Goal: Task Accomplishment & Management: Use online tool/utility

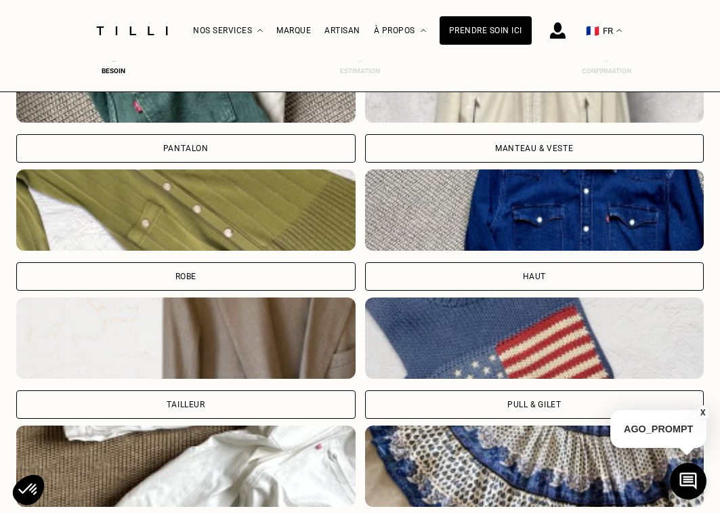
scroll to position [552, 5]
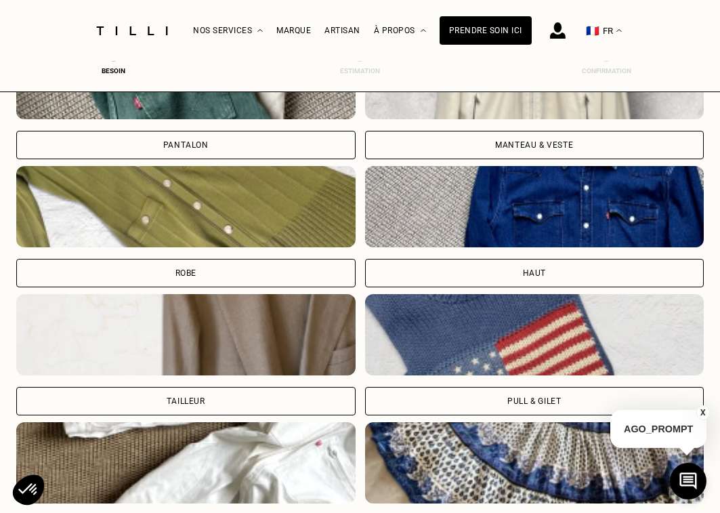
click at [430, 150] on div "Manteau & Veste" at bounding box center [534, 145] width 339 height 28
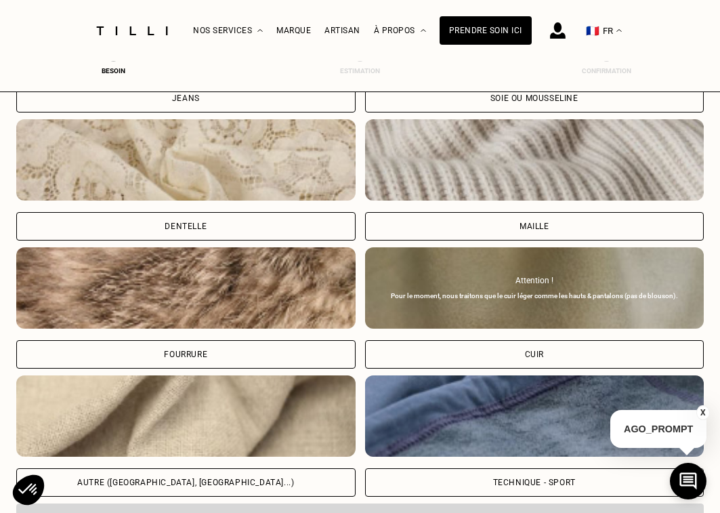
scroll to position [1739, 5]
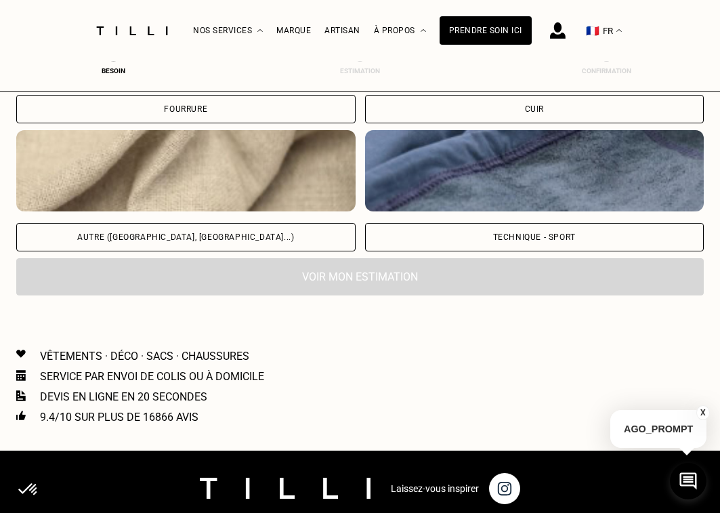
click at [262, 251] on div "Autre ([GEOGRAPHIC_DATA], [GEOGRAPHIC_DATA]...)" at bounding box center [185, 237] width 339 height 28
select select "FR"
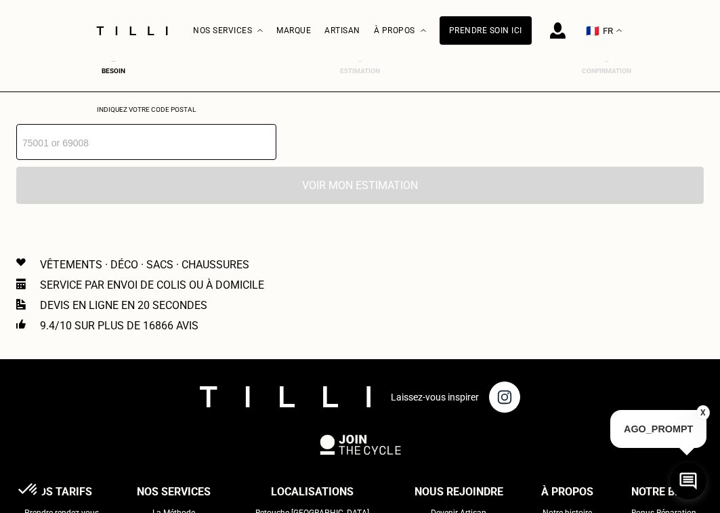
scroll to position [2050, 5]
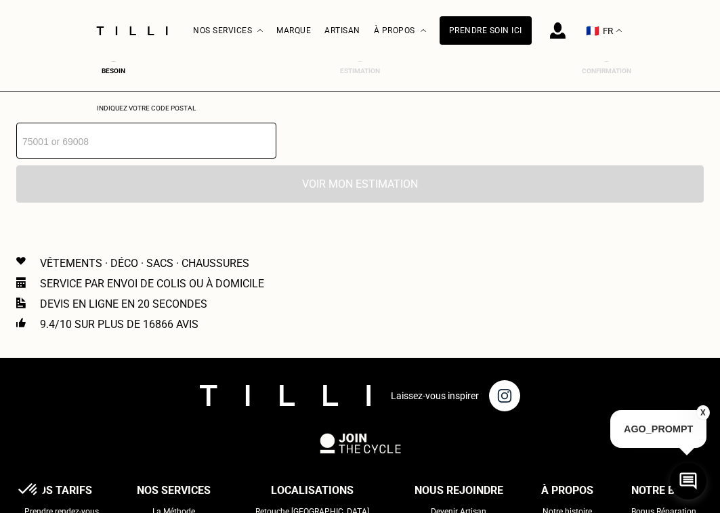
click at [119, 158] on input "number" at bounding box center [146, 141] width 260 height 36
type input "59320"
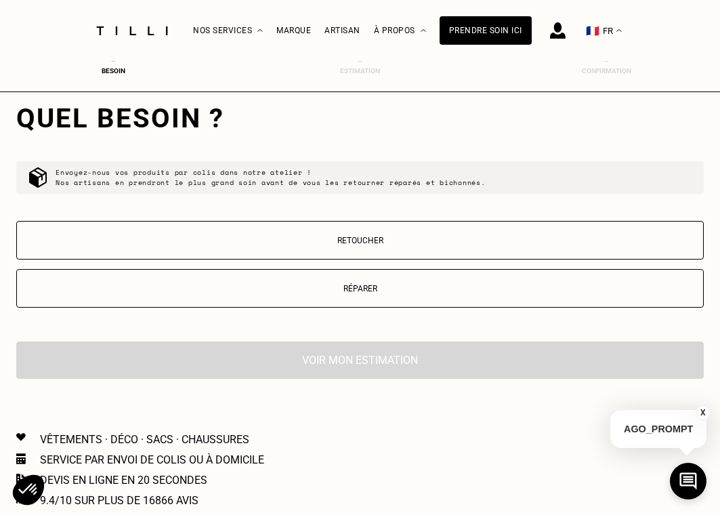
scroll to position [2136, 5]
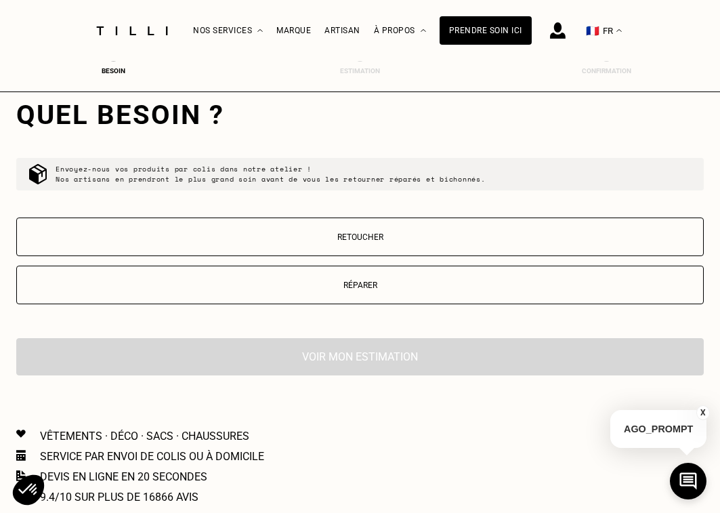
click at [174, 246] on button "Retoucher" at bounding box center [359, 236] width 687 height 39
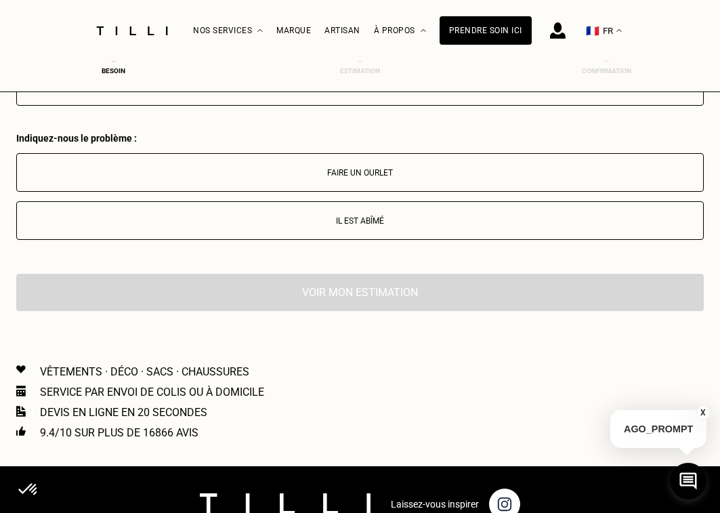
scroll to position [2329, 5]
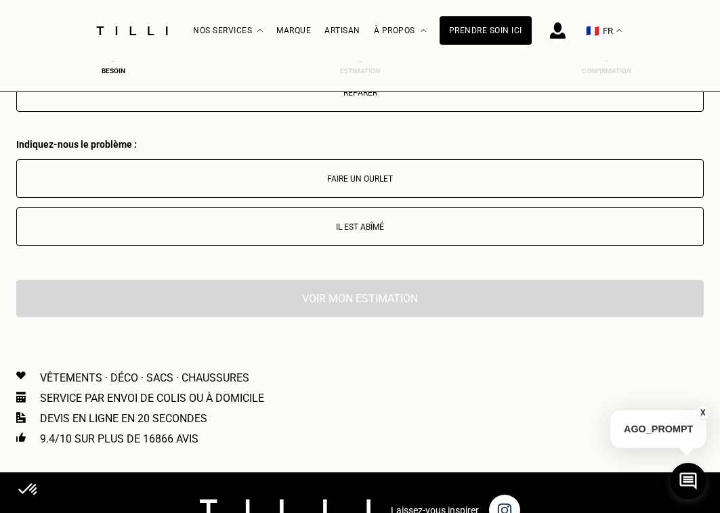
click at [266, 184] on p "Faire un ourlet" at bounding box center [360, 178] width 673 height 9
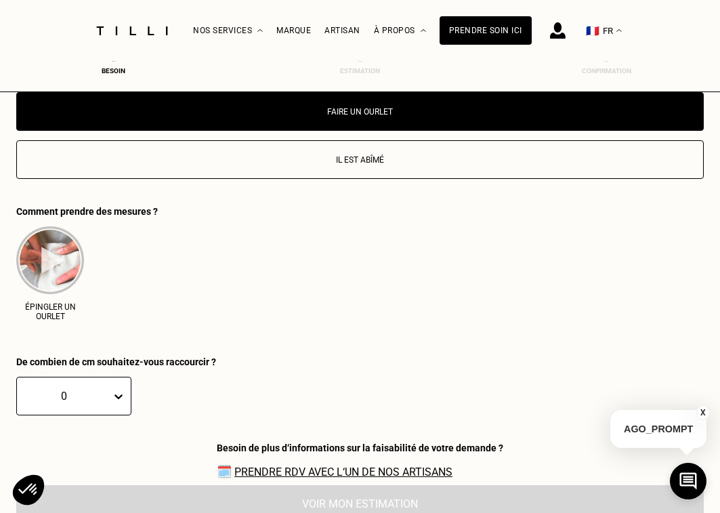
scroll to position [2599, 5]
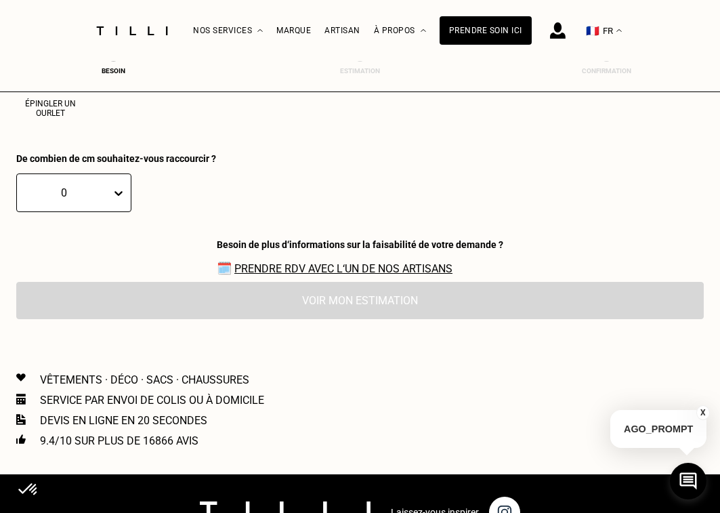
click at [112, 200] on icon at bounding box center [119, 193] width 14 height 14
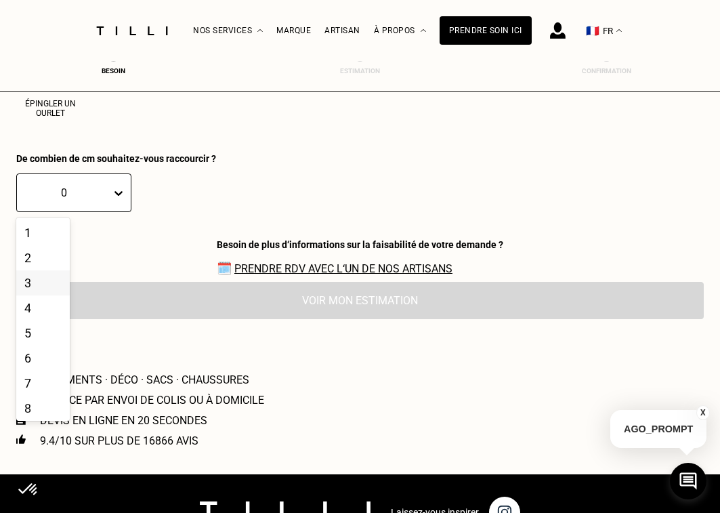
click at [35, 294] on div "3" at bounding box center [43, 282] width 54 height 25
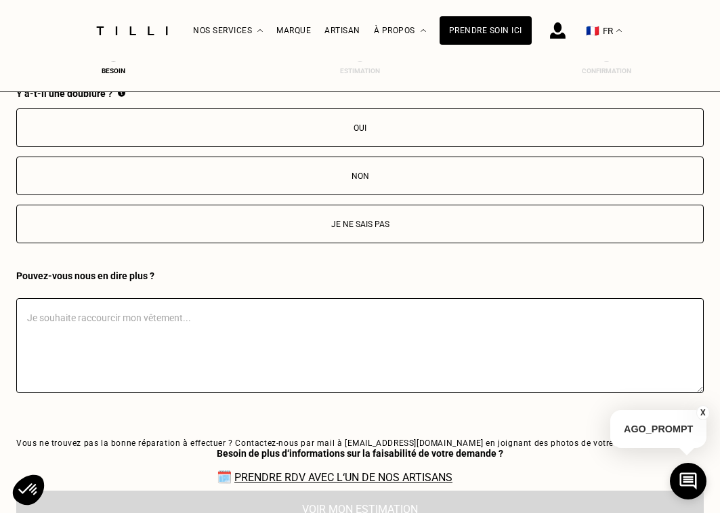
scroll to position [2701, 5]
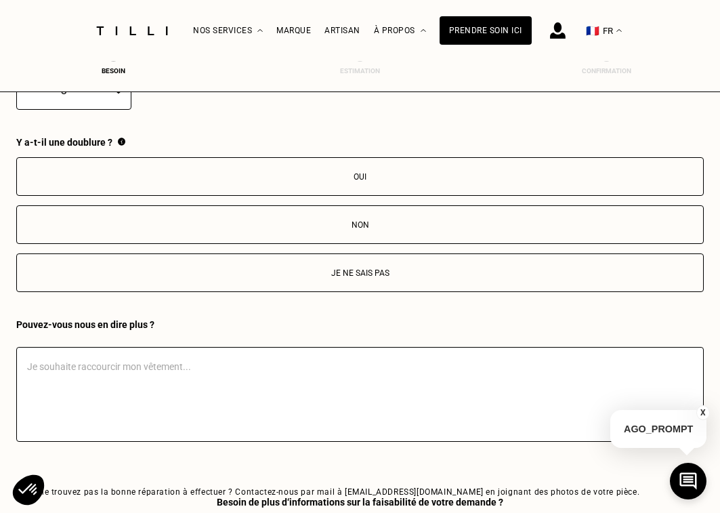
click at [188, 230] on p "Non" at bounding box center [360, 224] width 673 height 9
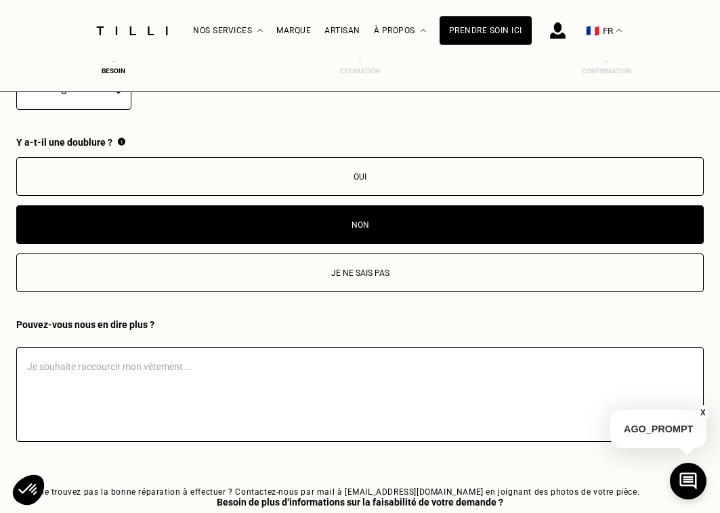
click at [143, 391] on textarea at bounding box center [359, 394] width 687 height 95
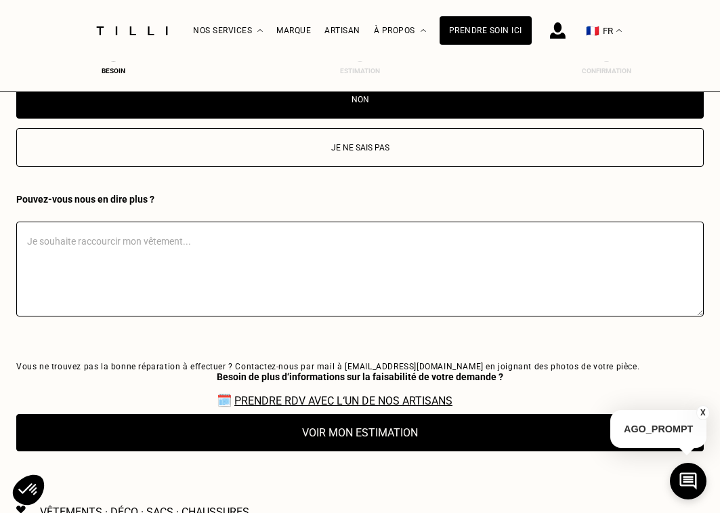
scroll to position [2837, 5]
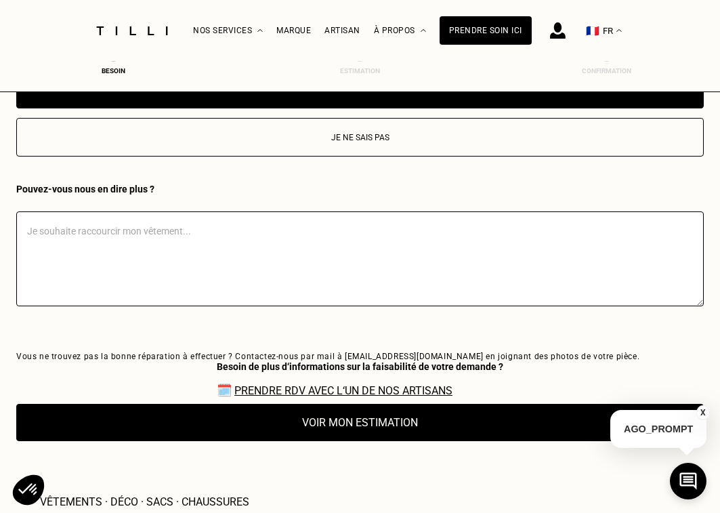
click at [316, 441] on button "Voir mon estimation" at bounding box center [359, 422] width 687 height 37
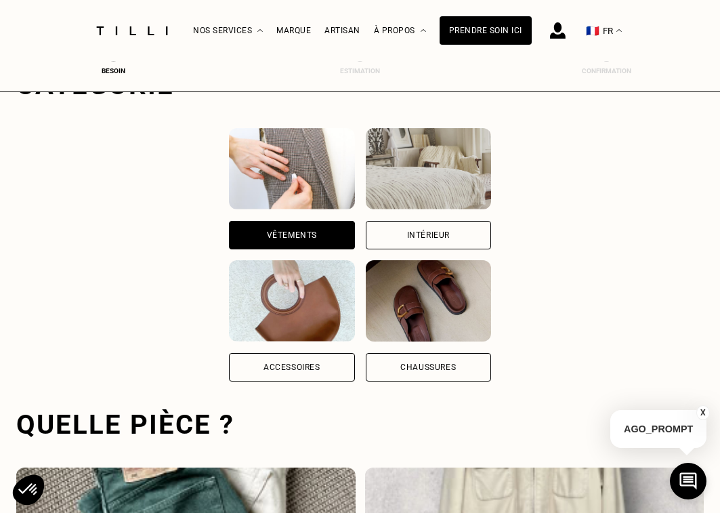
scroll to position [0, 5]
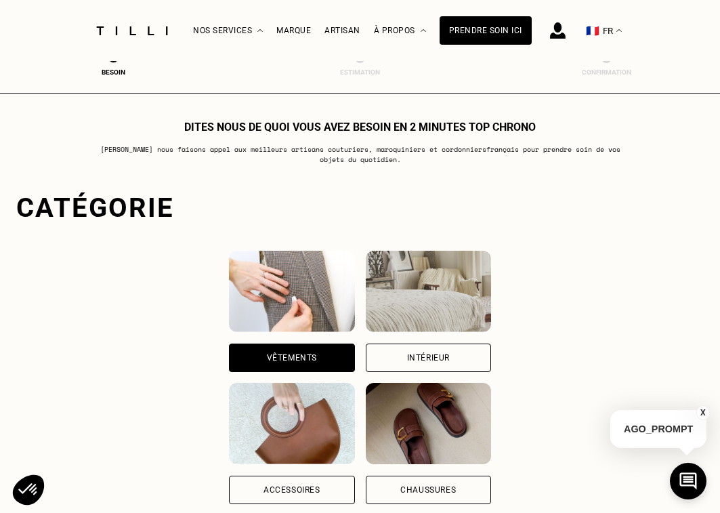
click at [154, 33] on img at bounding box center [131, 30] width 81 height 9
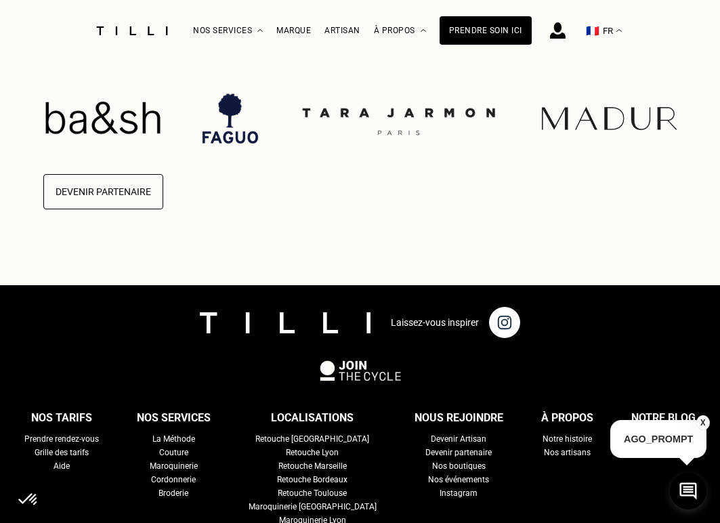
scroll to position [3181, 0]
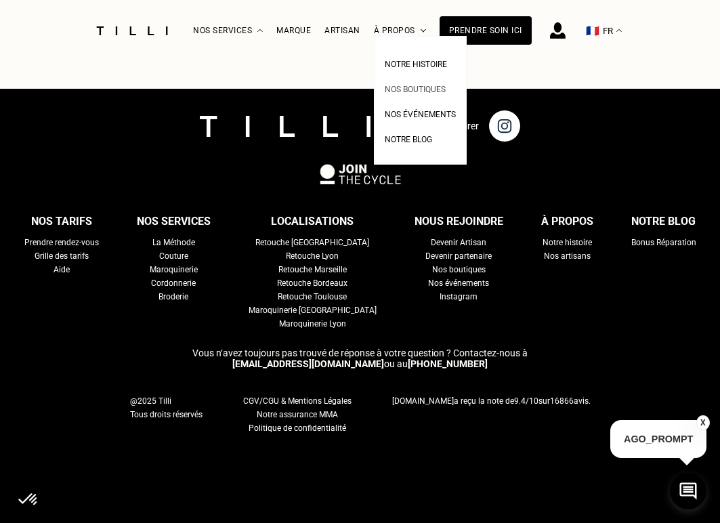
click at [410, 89] on span "Nos boutiques" at bounding box center [415, 89] width 61 height 9
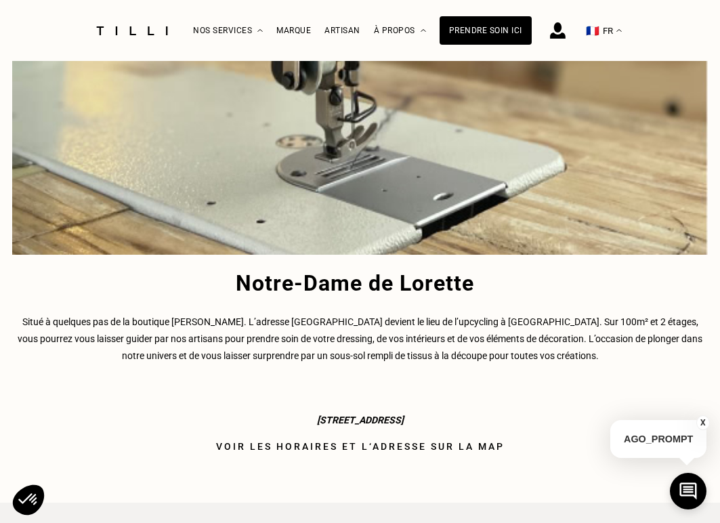
scroll to position [2574, 0]
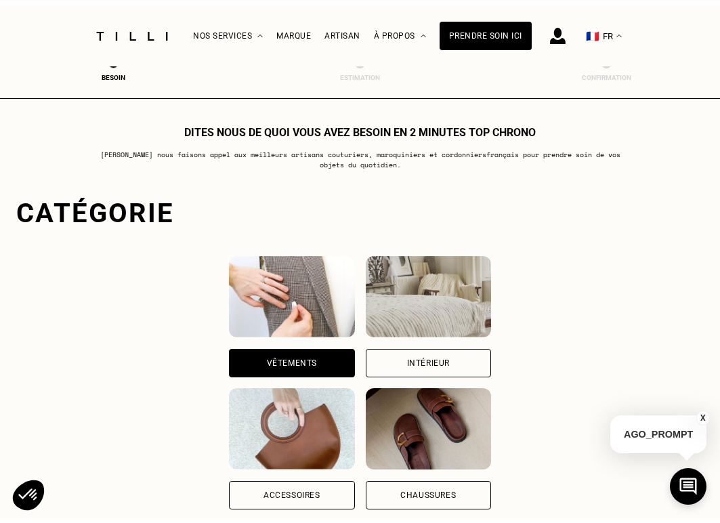
scroll to position [135, 0]
